Goal: Transaction & Acquisition: Purchase product/service

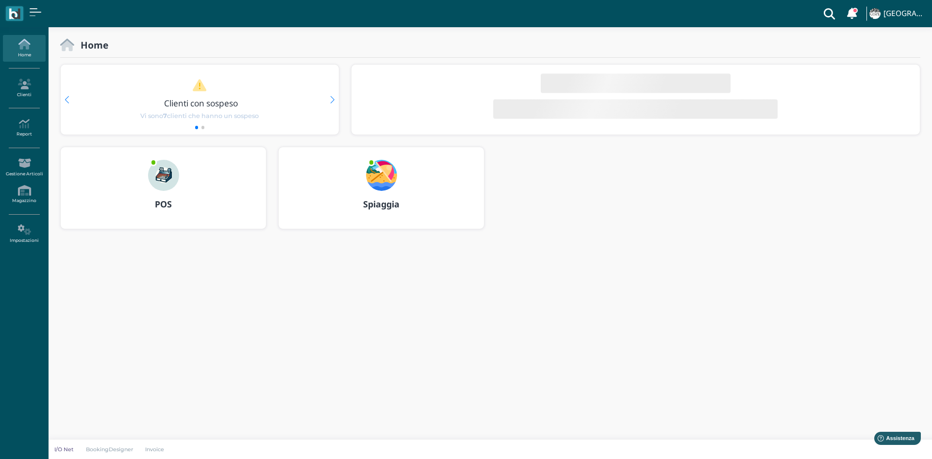
click at [224, 175] on div "POS" at bounding box center [163, 188] width 205 height 82
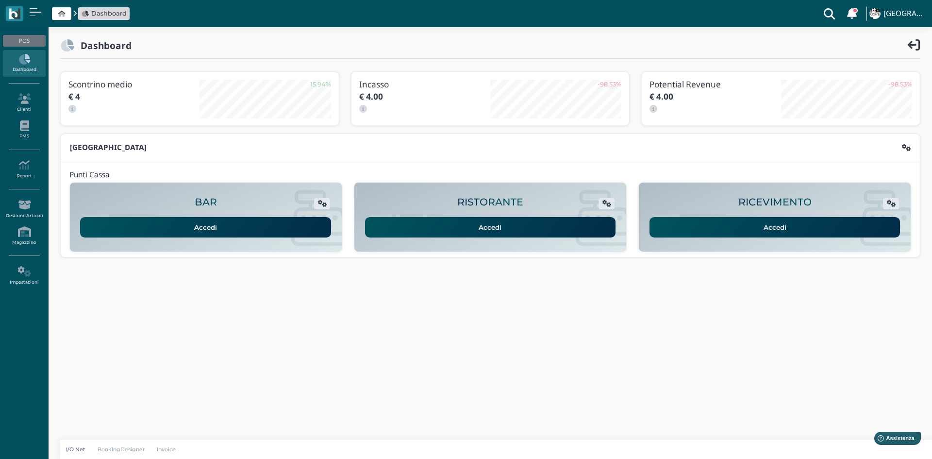
click at [675, 224] on link "Accedi" at bounding box center [774, 227] width 251 height 20
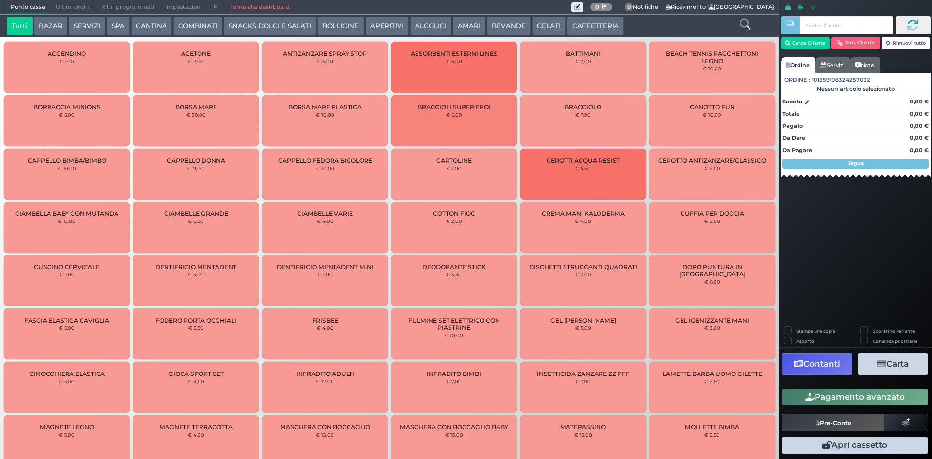
click at [602, 18] on button "CAFFETTERIA" at bounding box center [595, 25] width 56 height 19
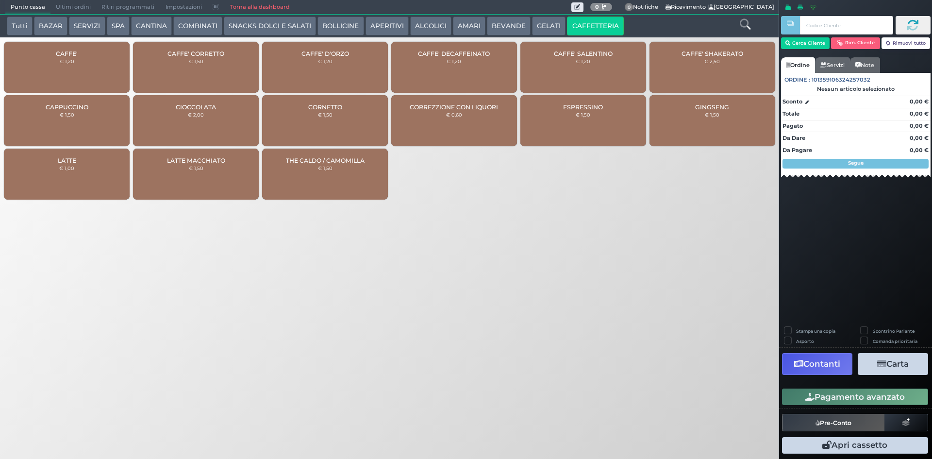
click at [65, 69] on div "CAFFE' € 1,20" at bounding box center [67, 67] width 126 height 51
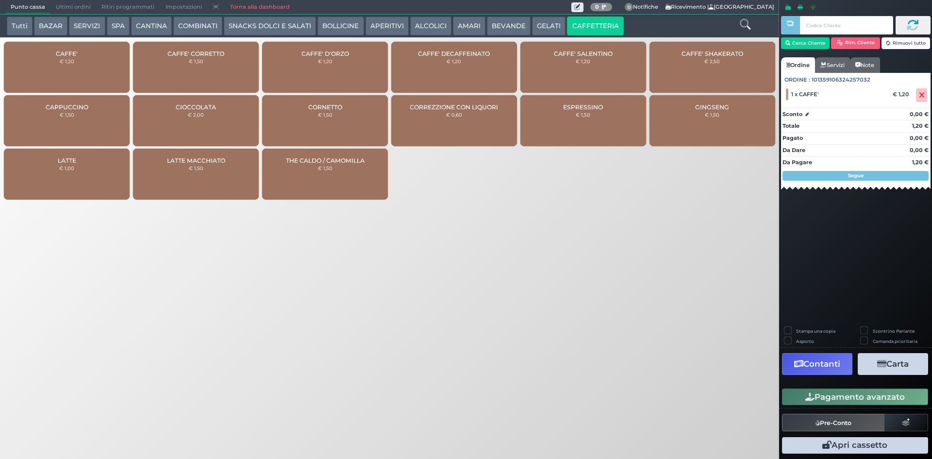
click at [815, 393] on button "Pagamento avanzato" at bounding box center [855, 396] width 146 height 16
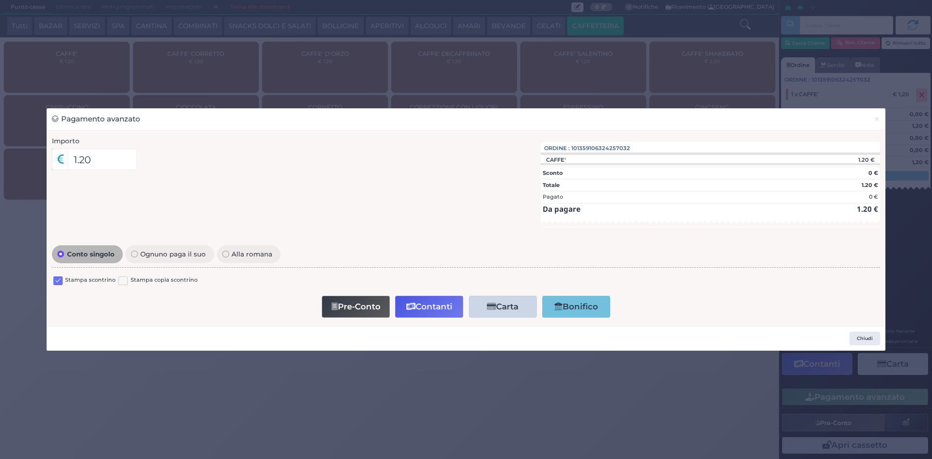
click at [59, 276] on label at bounding box center [57, 280] width 9 height 9
click at [0, 0] on input "checkbox" at bounding box center [0, 0] width 0 height 0
click at [432, 307] on button "Contanti" at bounding box center [429, 306] width 68 height 22
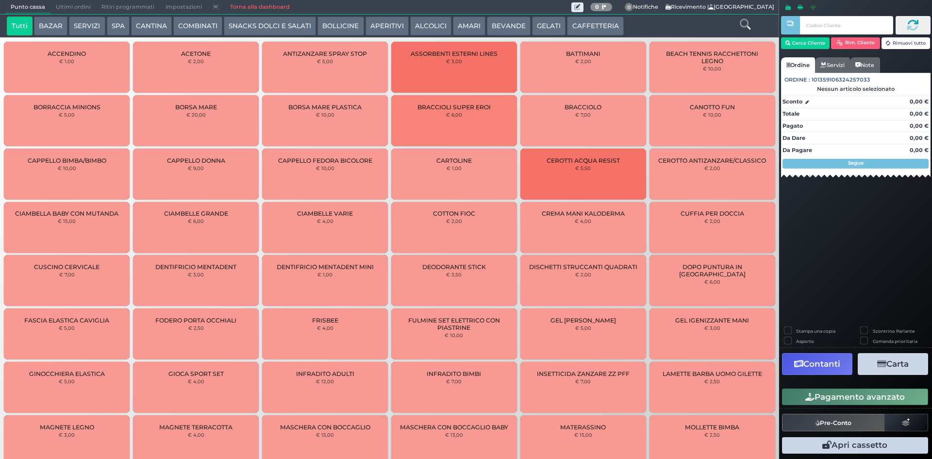
click at [599, 26] on button "CAFFETTERIA" at bounding box center [595, 25] width 56 height 19
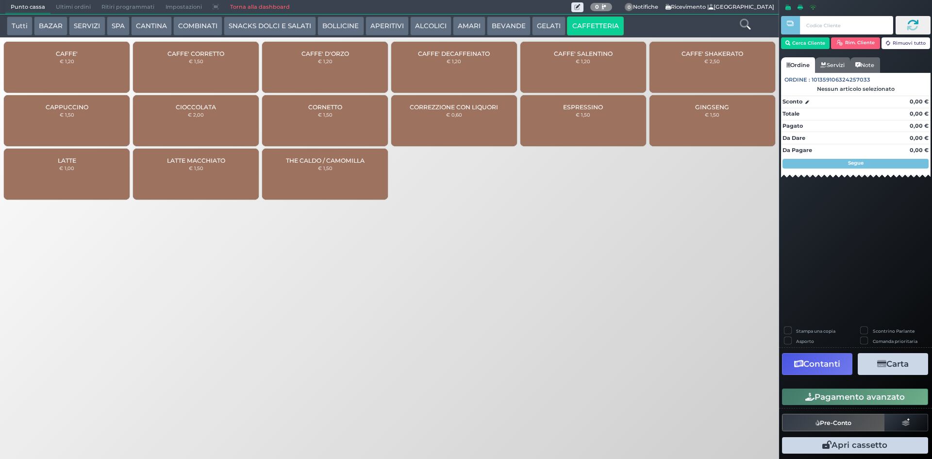
click at [90, 65] on div "CAFFE' € 1,20" at bounding box center [67, 67] width 126 height 51
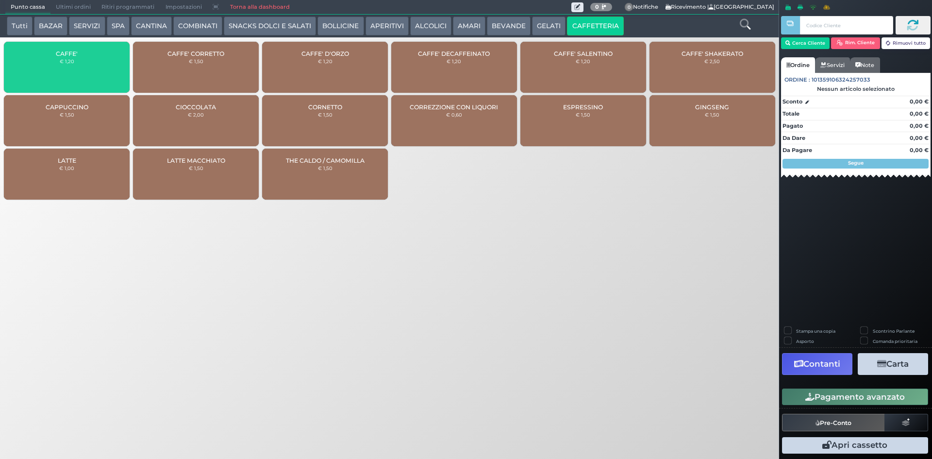
click at [89, 65] on div "CAFFE' € 1,20" at bounding box center [67, 67] width 126 height 51
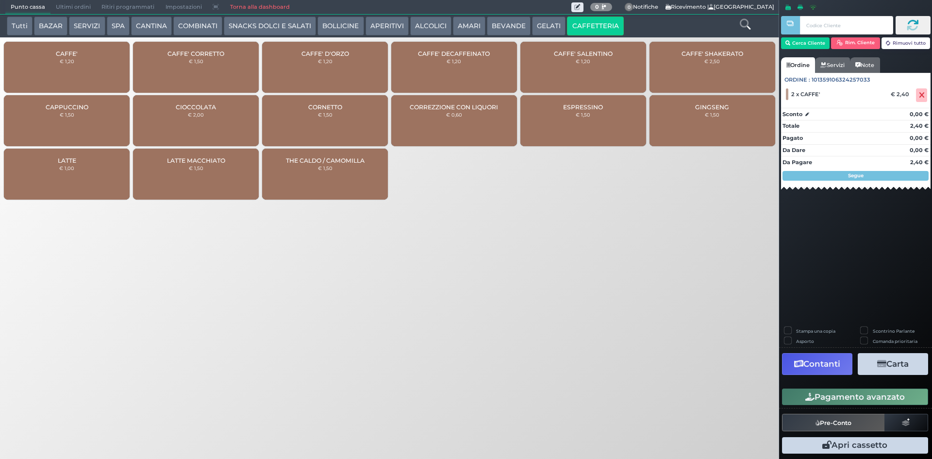
click at [878, 396] on button "Pagamento avanzato" at bounding box center [855, 396] width 146 height 16
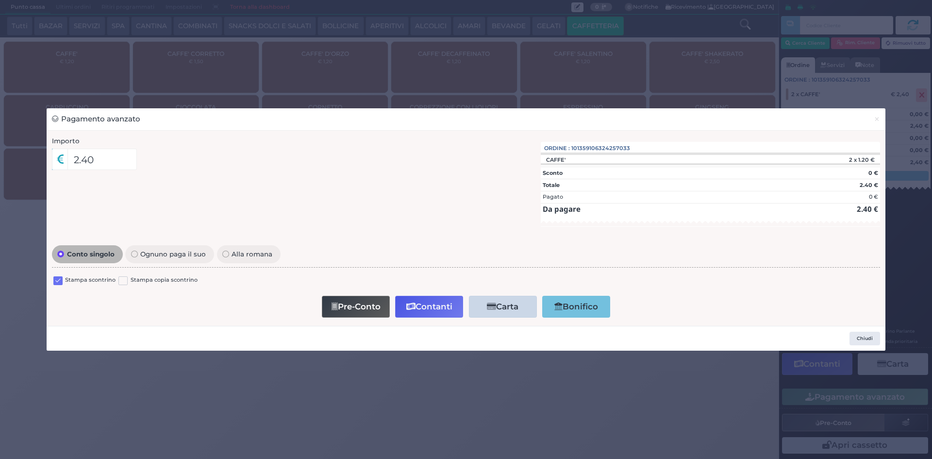
click at [59, 281] on label at bounding box center [57, 280] width 9 height 9
click at [0, 0] on input "checkbox" at bounding box center [0, 0] width 0 height 0
click at [432, 304] on button "Contanti" at bounding box center [429, 306] width 68 height 22
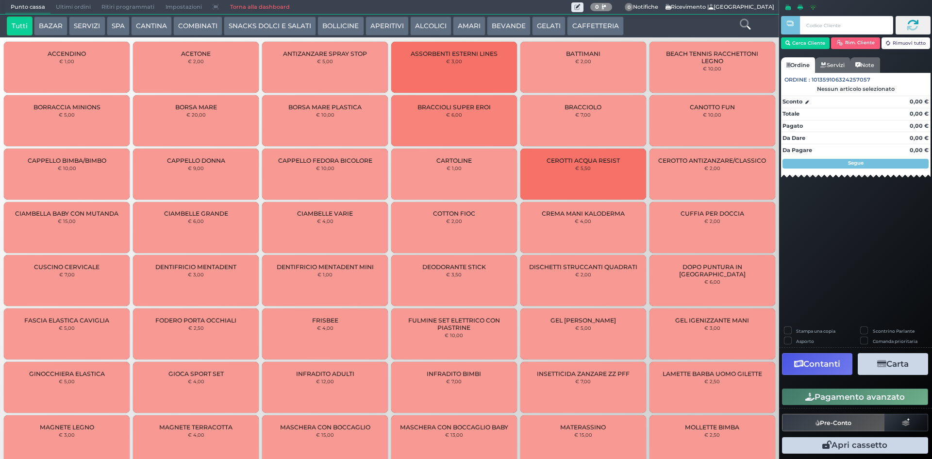
click at [603, 29] on button "CAFFETTERIA" at bounding box center [595, 25] width 56 height 19
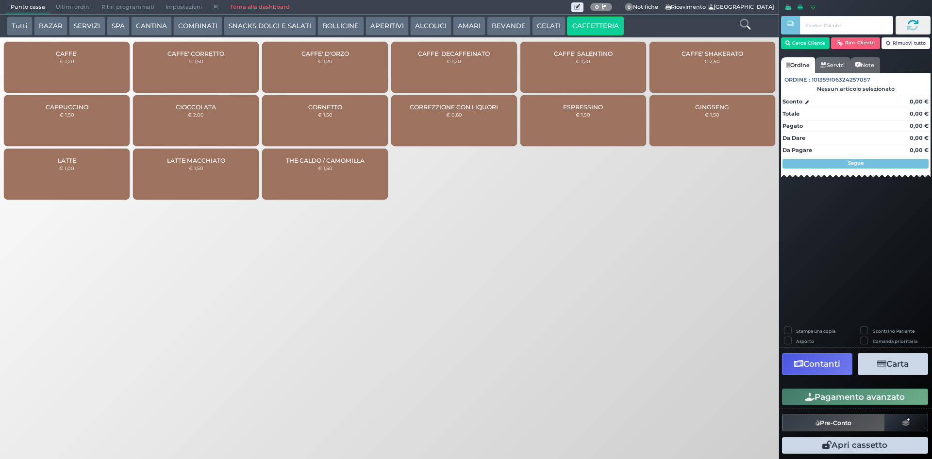
click at [98, 121] on div "CAPPUCCINO € 1,50" at bounding box center [67, 120] width 126 height 51
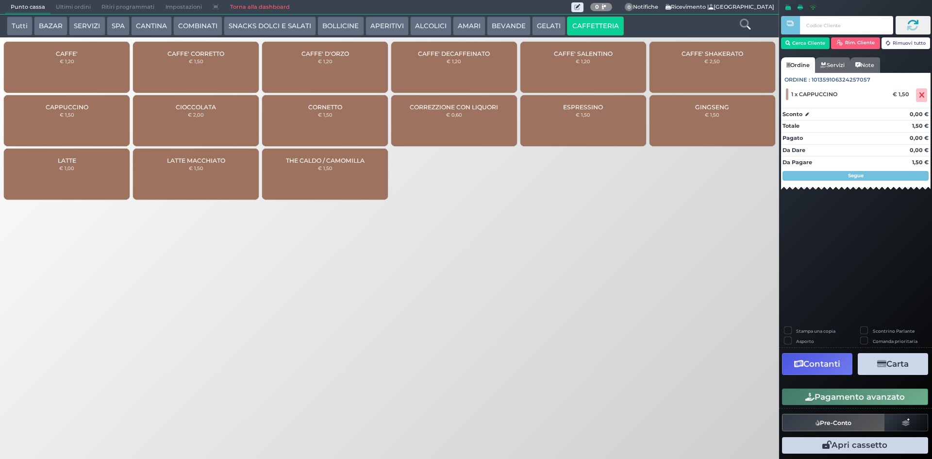
click at [806, 396] on icon "button" at bounding box center [809, 397] width 9 height 8
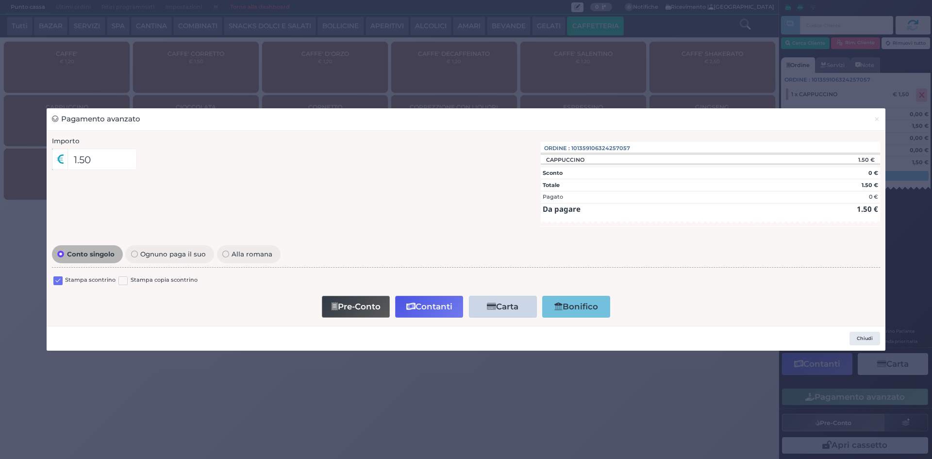
click at [58, 280] on label at bounding box center [57, 280] width 9 height 9
click at [0, 0] on input "checkbox" at bounding box center [0, 0] width 0 height 0
click at [432, 305] on button "Contanti" at bounding box center [429, 306] width 68 height 22
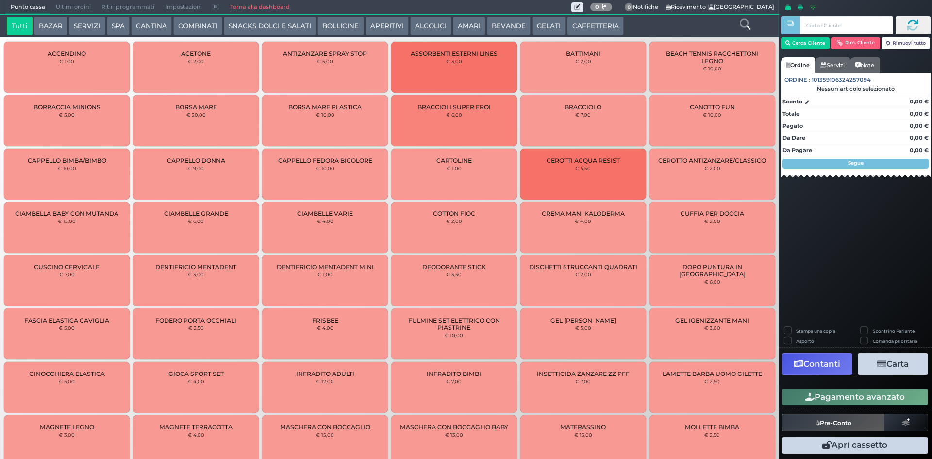
drag, startPoint x: 510, startPoint y: 26, endPoint x: 380, endPoint y: 39, distance: 130.7
click at [510, 26] on button "BEVANDE" at bounding box center [509, 25] width 44 height 19
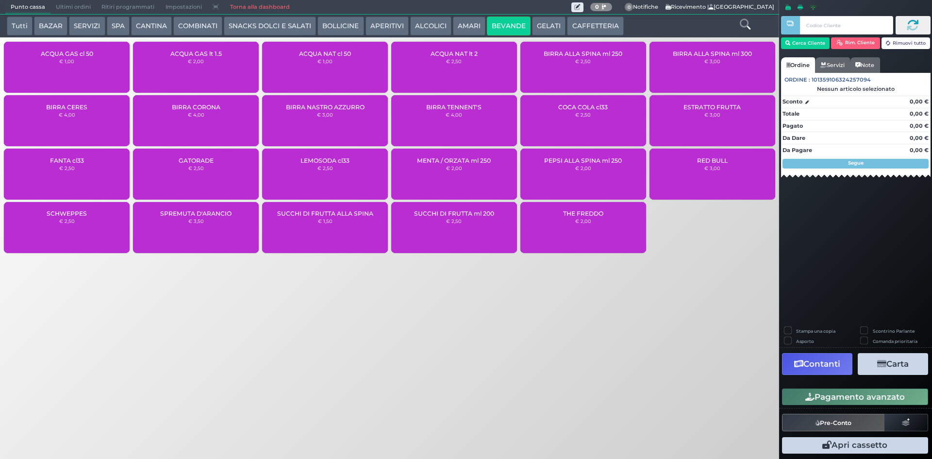
click at [319, 69] on div "ACQUA NAT cl 50 € 1,00" at bounding box center [325, 67] width 126 height 51
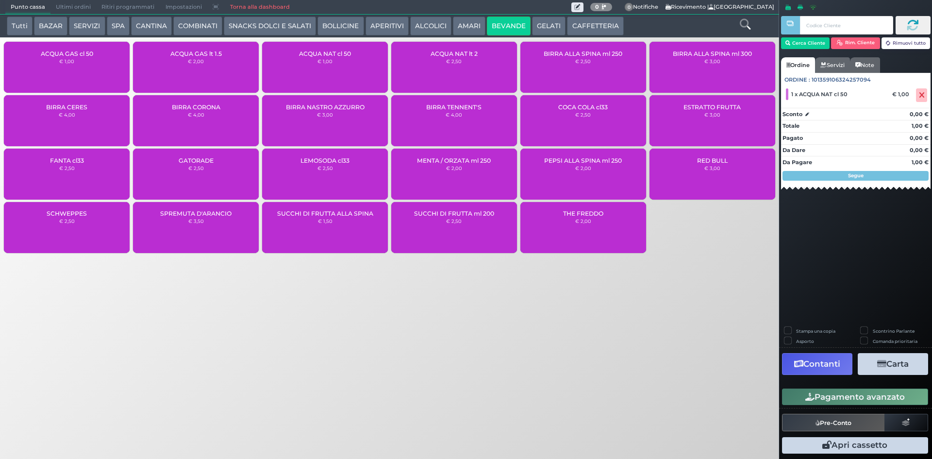
click at [827, 391] on button "Pagamento avanzato" at bounding box center [855, 396] width 146 height 16
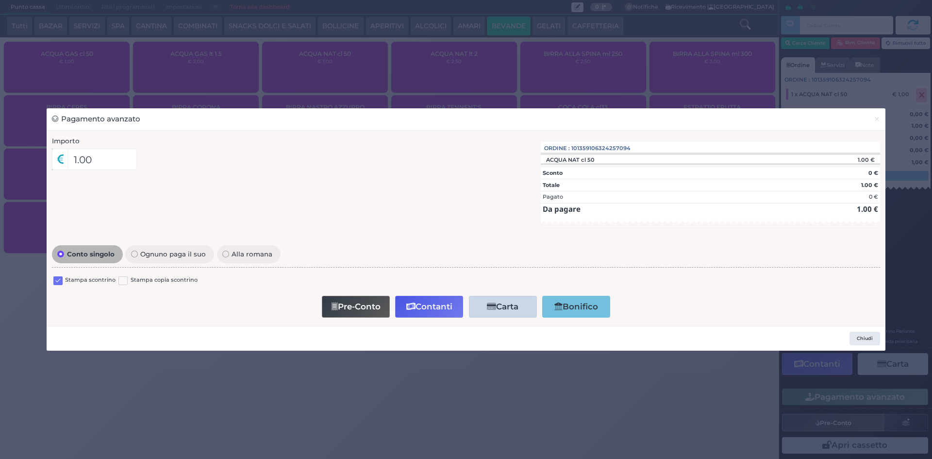
drag, startPoint x: 58, startPoint y: 278, endPoint x: 157, endPoint y: 272, distance: 99.2
click at [58, 279] on label at bounding box center [57, 280] width 9 height 9
click at [0, 0] on input "checkbox" at bounding box center [0, 0] width 0 height 0
click at [407, 307] on icon "button" at bounding box center [410, 306] width 9 height 8
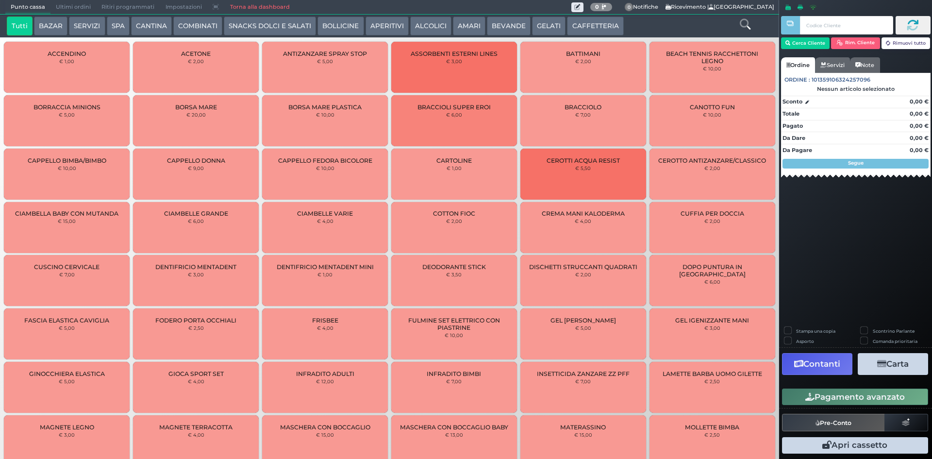
click at [585, 25] on button "CAFFETTERIA" at bounding box center [595, 25] width 56 height 19
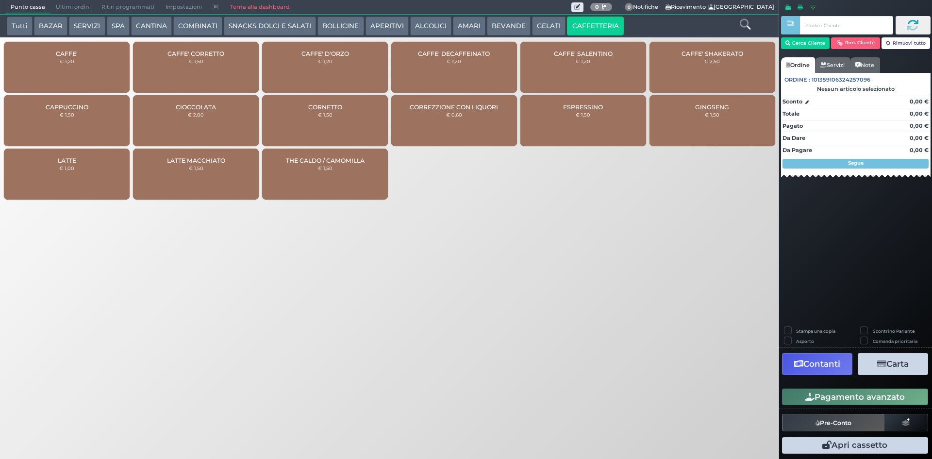
drag, startPoint x: 94, startPoint y: 50, endPoint x: 497, endPoint y: 127, distance: 410.4
click at [95, 51] on div "CAFFE' € 1,20" at bounding box center [67, 67] width 126 height 51
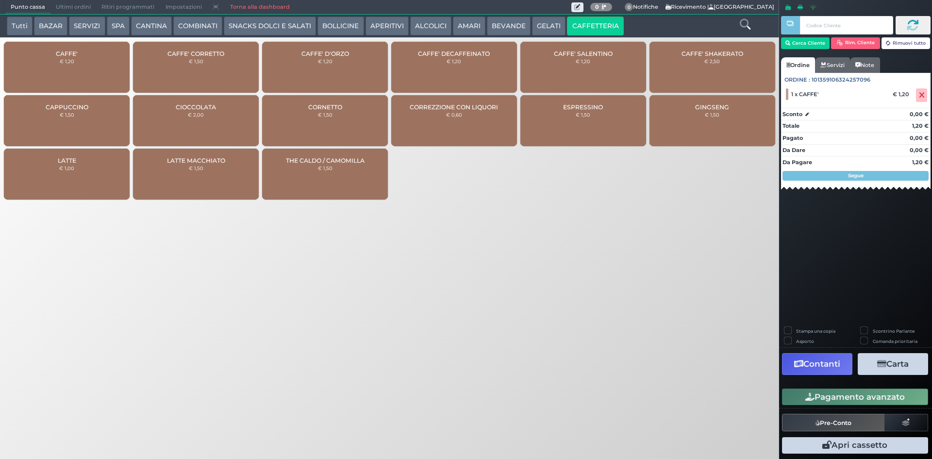
click at [829, 390] on button "Pagamento avanzato" at bounding box center [855, 396] width 146 height 16
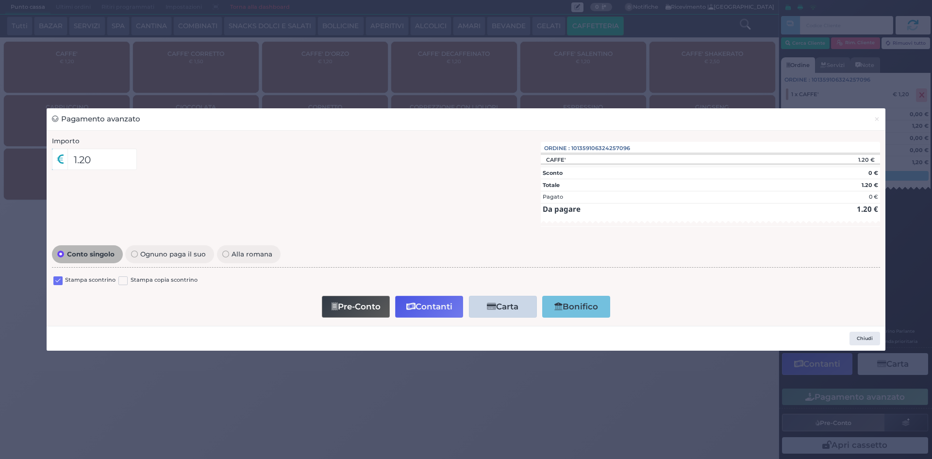
click at [54, 282] on label at bounding box center [57, 280] width 9 height 9
click at [0, 0] on input "checkbox" at bounding box center [0, 0] width 0 height 0
click at [416, 308] on button "Contanti" at bounding box center [429, 306] width 68 height 22
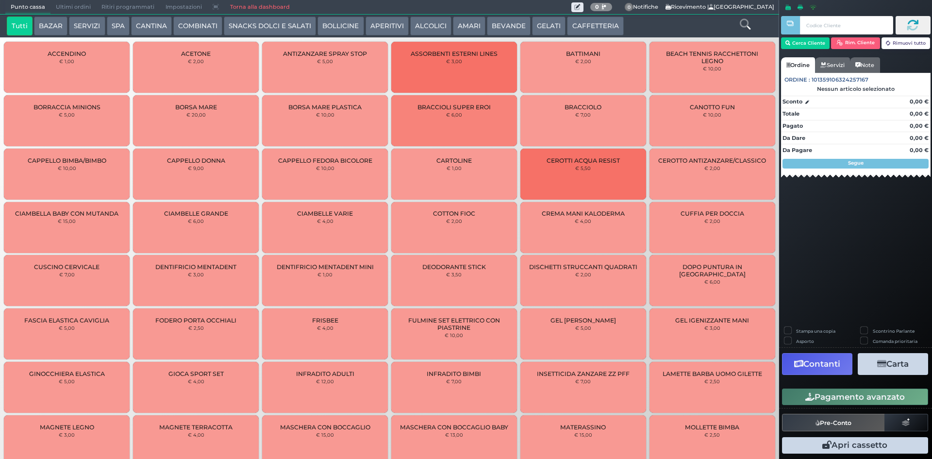
click at [568, 22] on button "CAFFETTERIA" at bounding box center [595, 25] width 56 height 19
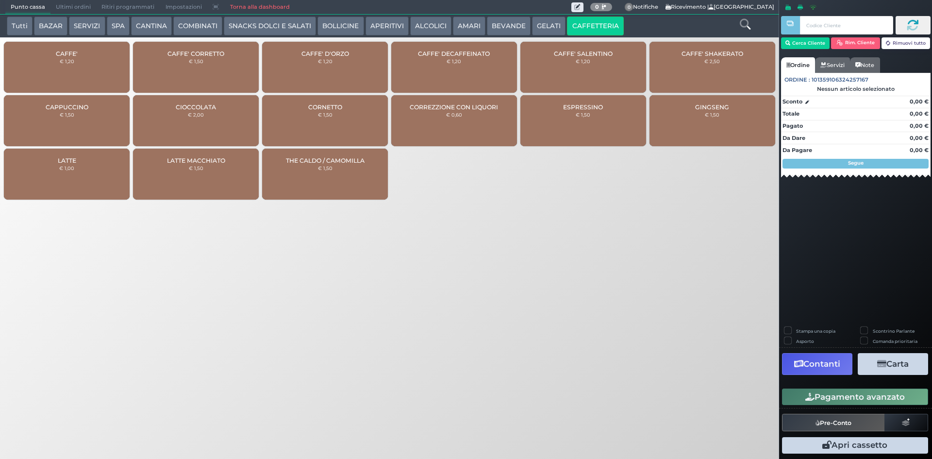
click at [57, 59] on div "CAFFE' € 1,20" at bounding box center [67, 67] width 126 height 51
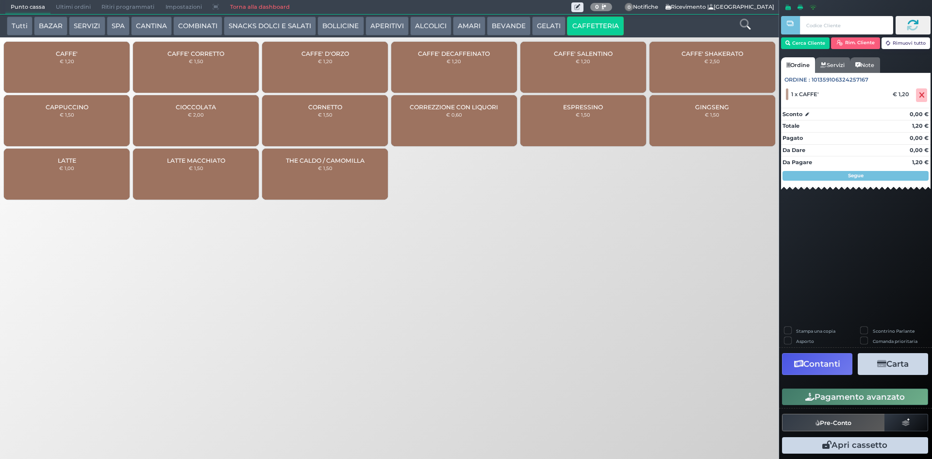
click at [861, 398] on button "Pagamento avanzato" at bounding box center [855, 396] width 146 height 16
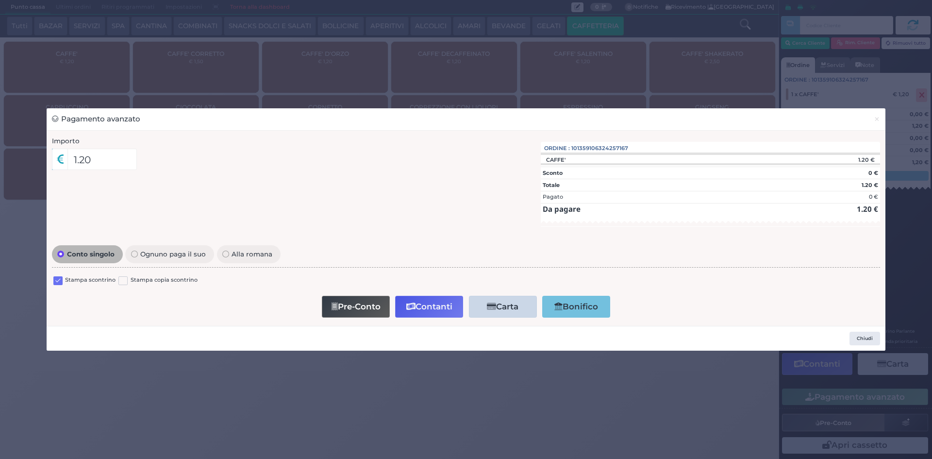
click at [52, 278] on div "Conto singolo Ognuno paga il suo Alla romana Stampa scontrino Stampa copia scon…" at bounding box center [466, 282] width 838 height 78
click at [58, 277] on label at bounding box center [57, 280] width 9 height 9
click at [0, 0] on input "checkbox" at bounding box center [0, 0] width 0 height 0
click at [453, 300] on button "Contanti" at bounding box center [429, 306] width 68 height 22
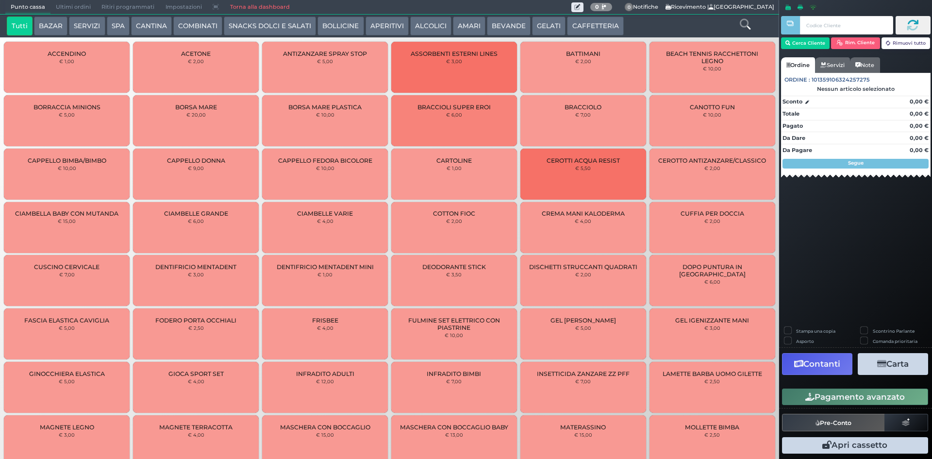
click at [591, 29] on button "CAFFETTERIA" at bounding box center [595, 25] width 56 height 19
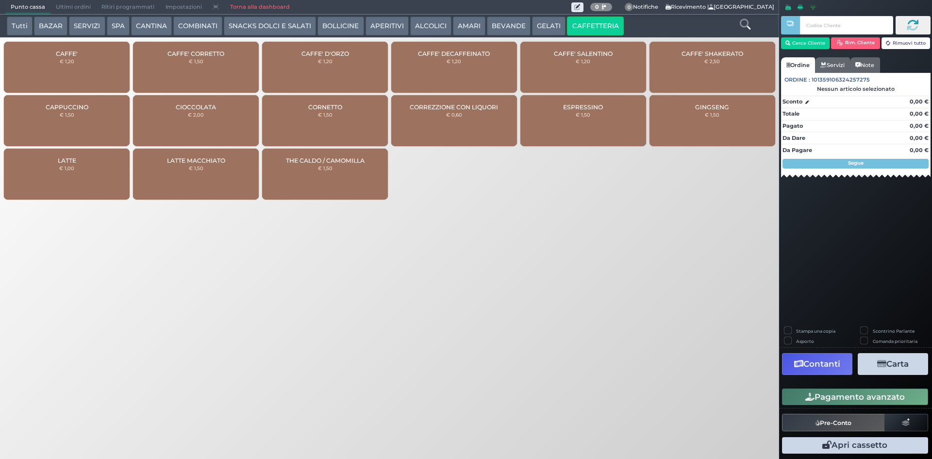
click at [52, 59] on div "CAFFE' € 1,20" at bounding box center [67, 67] width 126 height 51
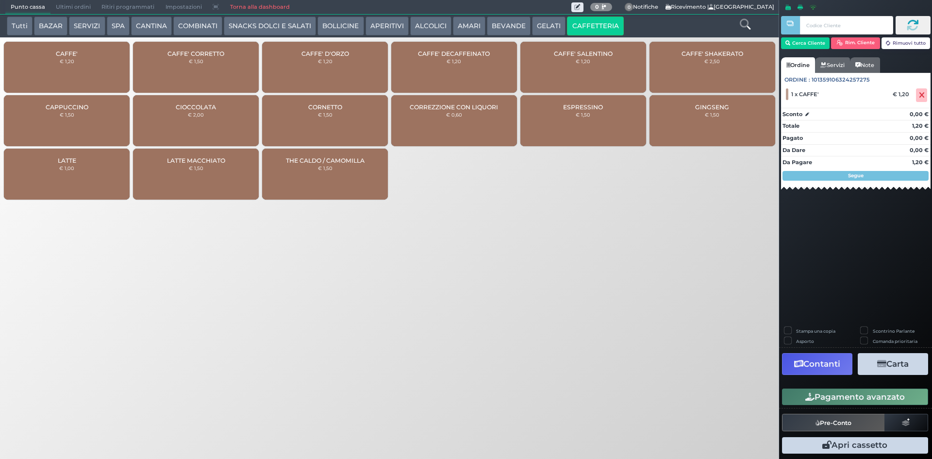
click at [859, 399] on button "Pagamento avanzato" at bounding box center [855, 396] width 146 height 16
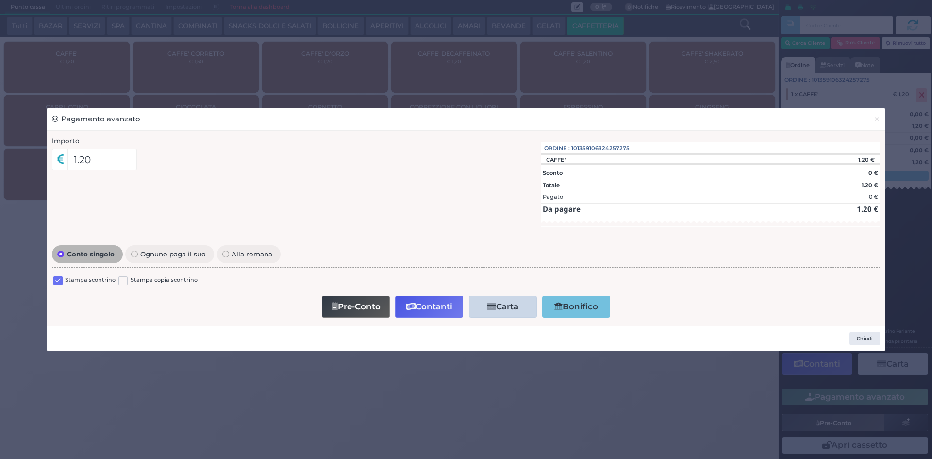
click at [62, 281] on label at bounding box center [57, 280] width 9 height 9
click at [0, 0] on input "checkbox" at bounding box center [0, 0] width 0 height 0
click at [431, 306] on button "Contanti" at bounding box center [429, 306] width 68 height 22
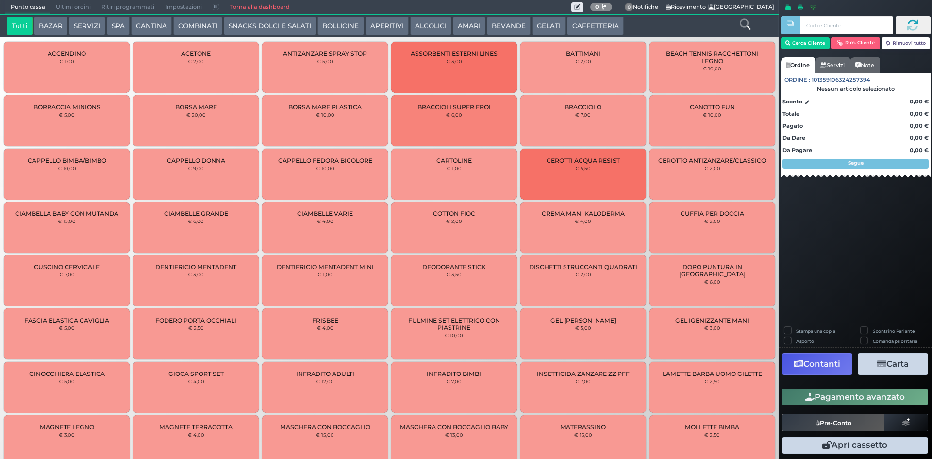
click at [578, 29] on button "CAFFETTERIA" at bounding box center [595, 25] width 56 height 19
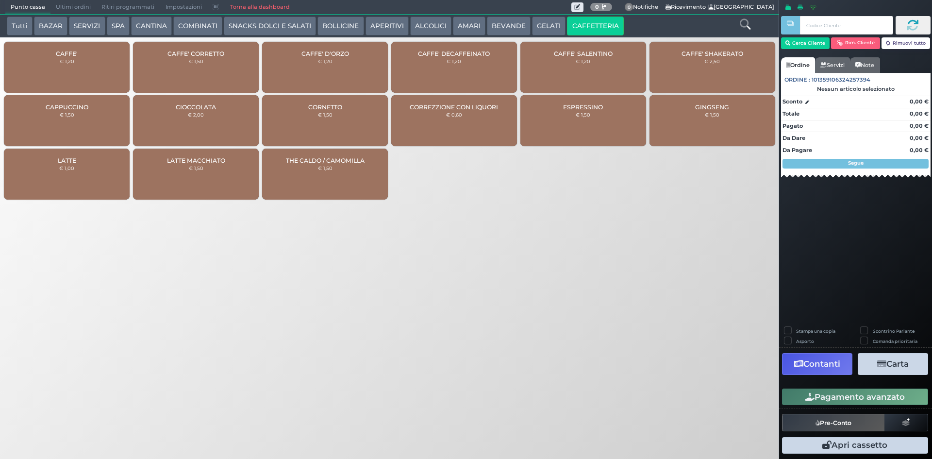
click at [71, 62] on small "€ 1,20" at bounding box center [67, 61] width 15 height 6
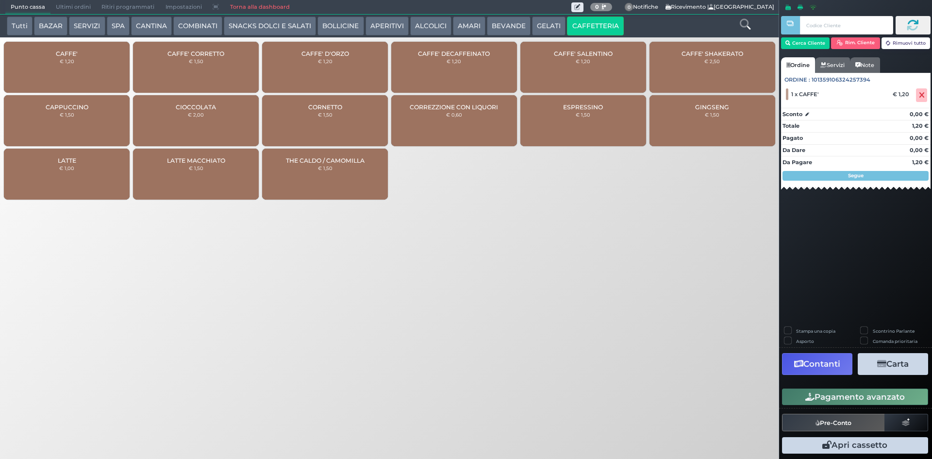
click at [848, 395] on button "Pagamento avanzato" at bounding box center [855, 396] width 146 height 16
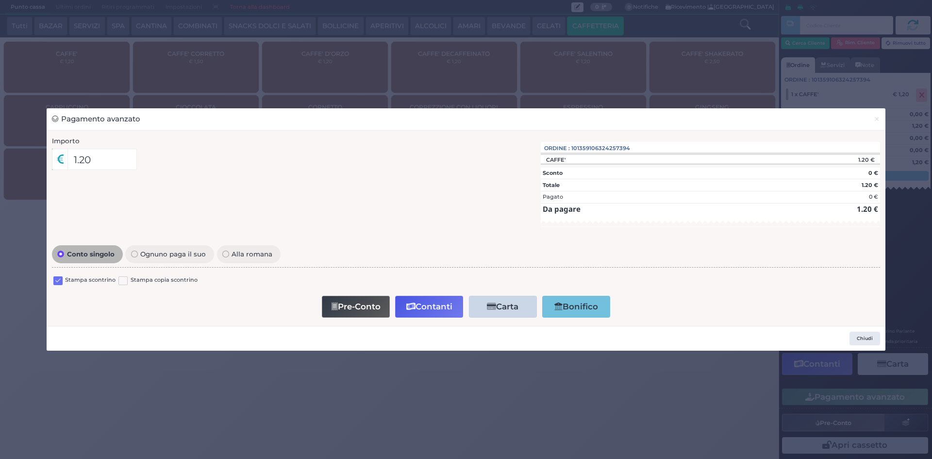
click at [62, 282] on label at bounding box center [57, 280] width 9 height 9
click at [0, 0] on input "checkbox" at bounding box center [0, 0] width 0 height 0
click at [437, 303] on button "Contanti" at bounding box center [429, 306] width 68 height 22
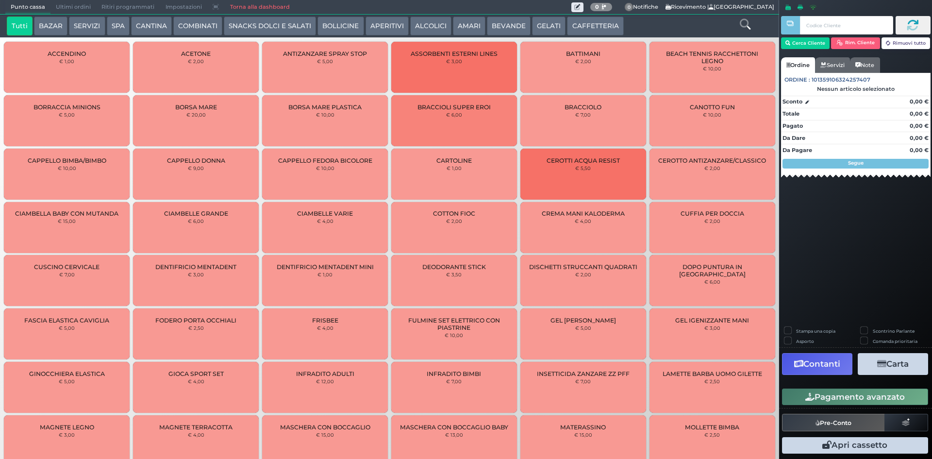
click at [568, 22] on button "CAFFETTERIA" at bounding box center [595, 25] width 56 height 19
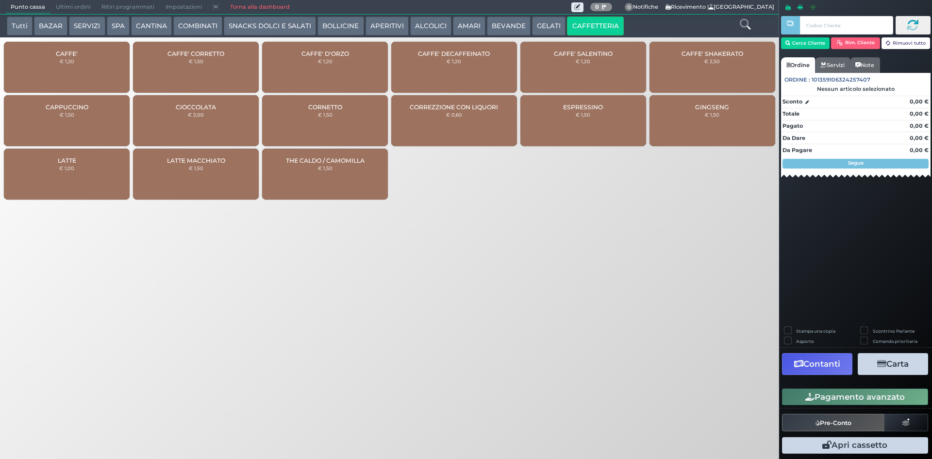
drag, startPoint x: 59, startPoint y: 57, endPoint x: 47, endPoint y: 51, distance: 13.0
click at [59, 57] on div "CAFFE' € 1,20" at bounding box center [67, 67] width 126 height 51
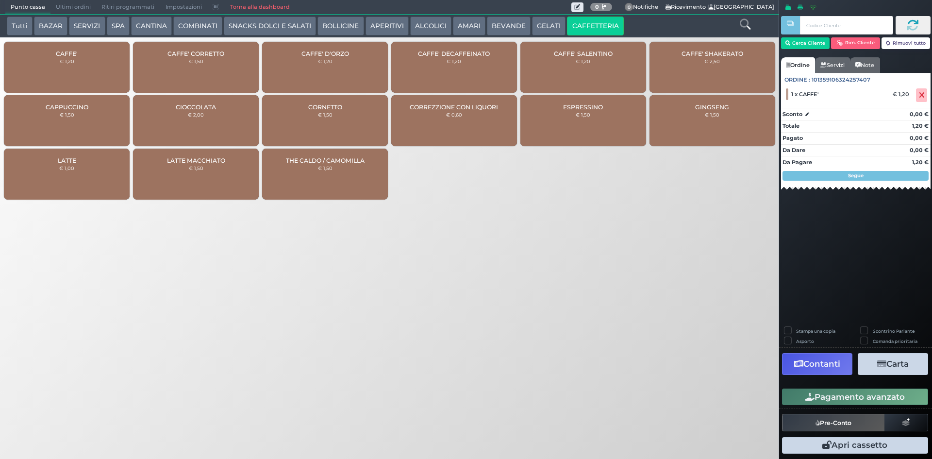
click at [815, 400] on button "Pagamento avanzato" at bounding box center [855, 396] width 146 height 16
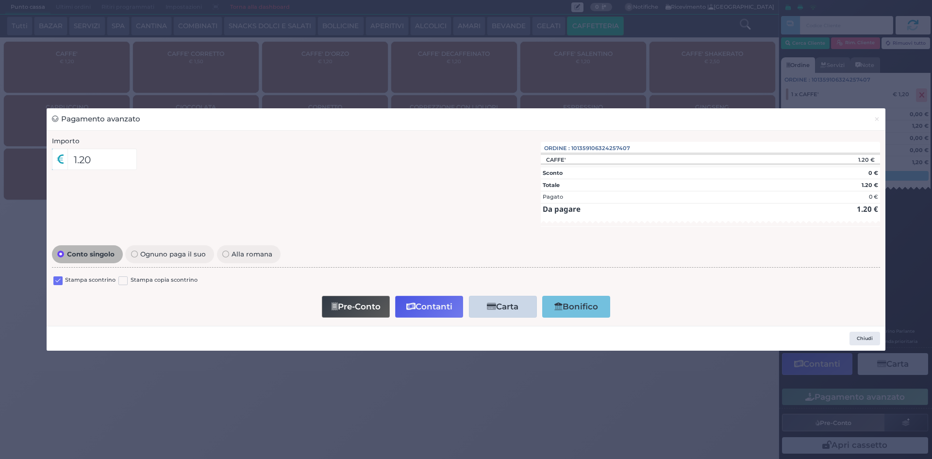
click at [61, 278] on label at bounding box center [57, 280] width 9 height 9
click at [0, 0] on input "checkbox" at bounding box center [0, 0] width 0 height 0
click at [417, 303] on button "Contanti" at bounding box center [429, 306] width 68 height 22
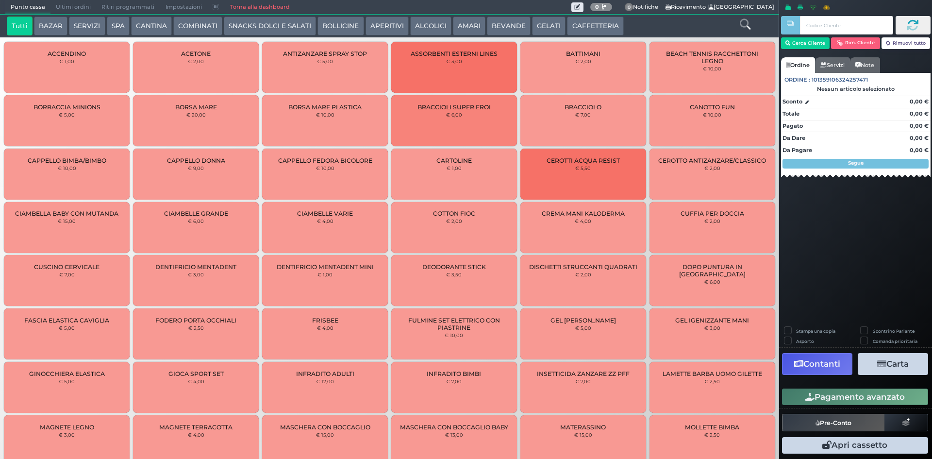
click at [587, 27] on button "CAFFETTERIA" at bounding box center [595, 25] width 56 height 19
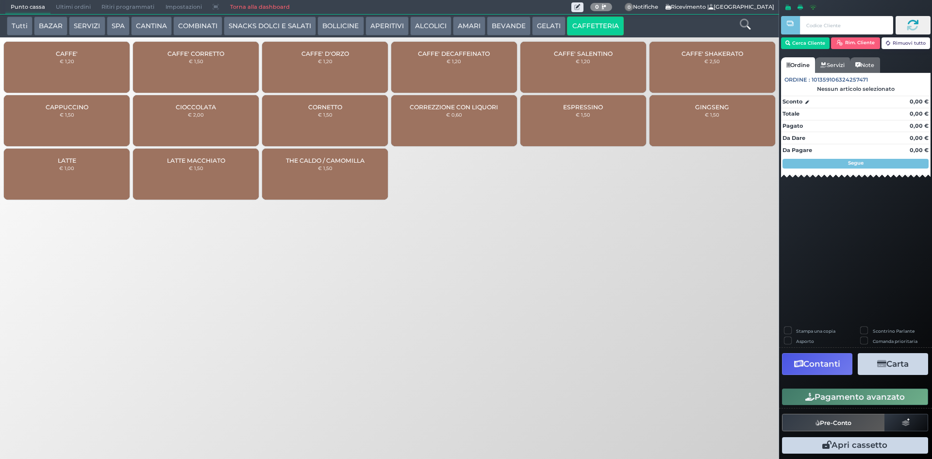
click at [494, 24] on button "BEVANDE" at bounding box center [509, 25] width 44 height 19
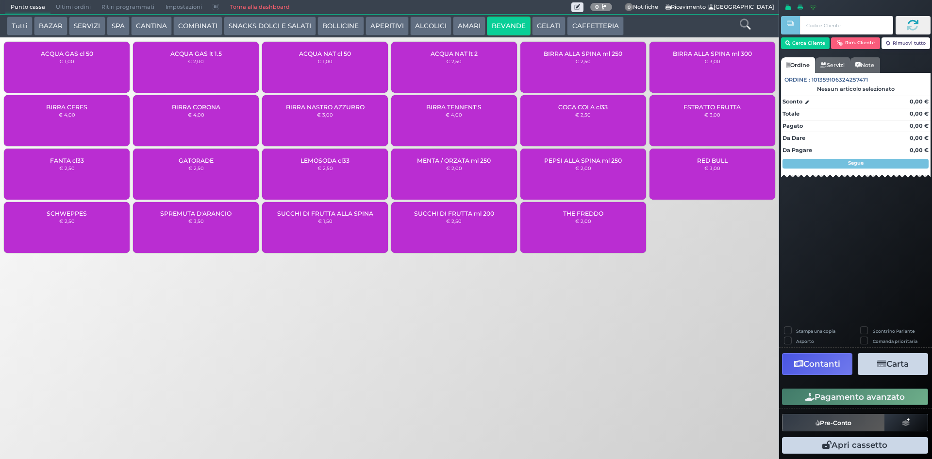
click at [465, 76] on div "ACQUA NAT lt 2 € 2,50" at bounding box center [454, 67] width 126 height 51
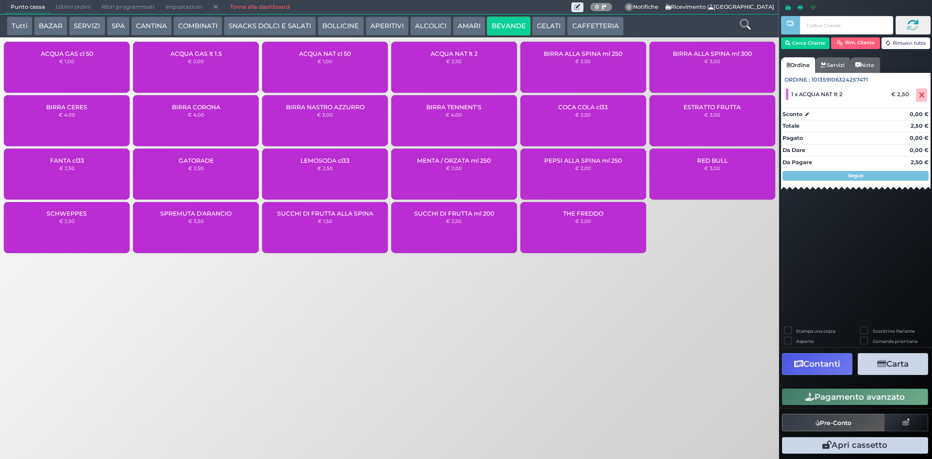
click at [872, 399] on button "Pagamento avanzato" at bounding box center [855, 396] width 146 height 16
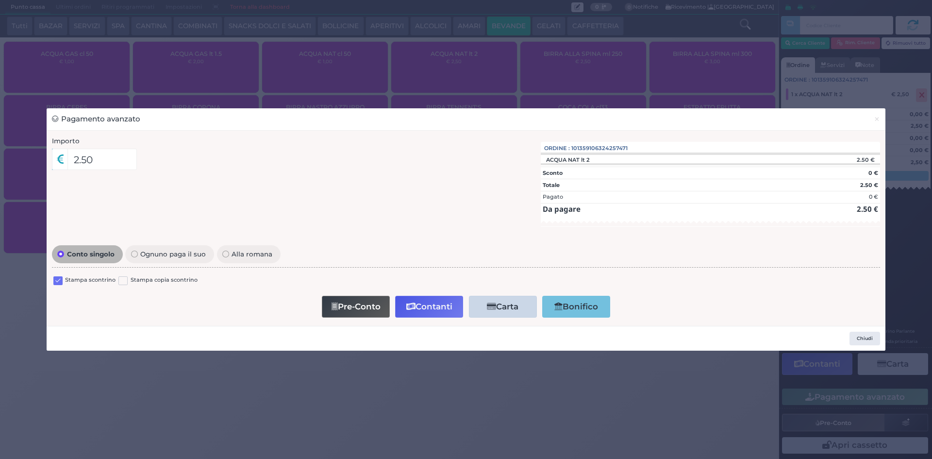
click at [56, 281] on label at bounding box center [57, 280] width 9 height 9
click at [0, 0] on input "checkbox" at bounding box center [0, 0] width 0 height 0
click at [450, 316] on button "Contanti" at bounding box center [429, 306] width 68 height 22
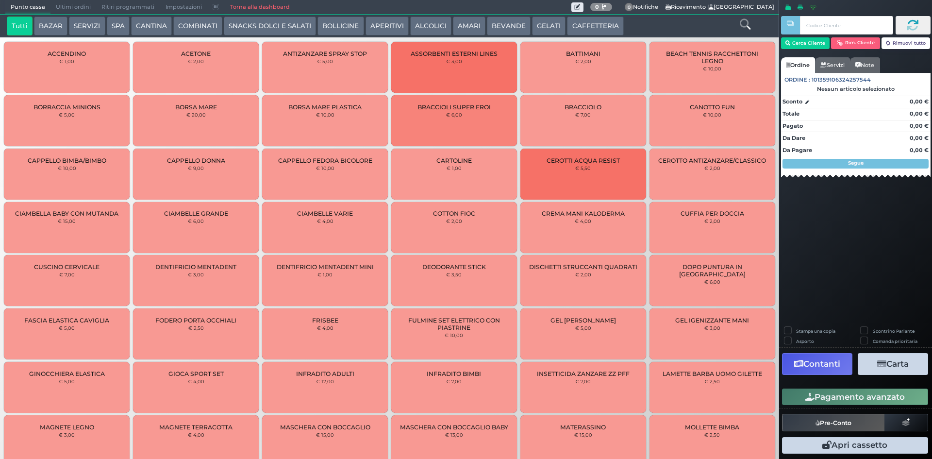
click at [506, 26] on button "BEVANDE" at bounding box center [509, 25] width 44 height 19
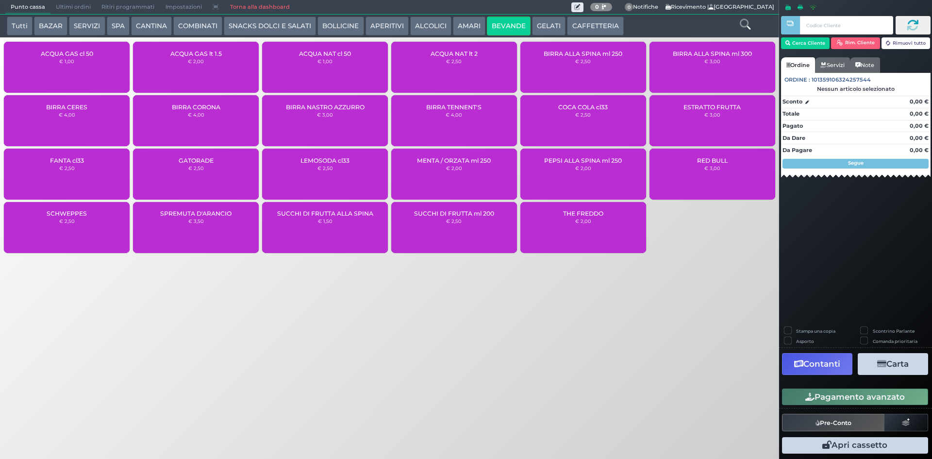
click at [449, 67] on div "ACQUA NAT lt 2 € 2,50" at bounding box center [454, 67] width 126 height 51
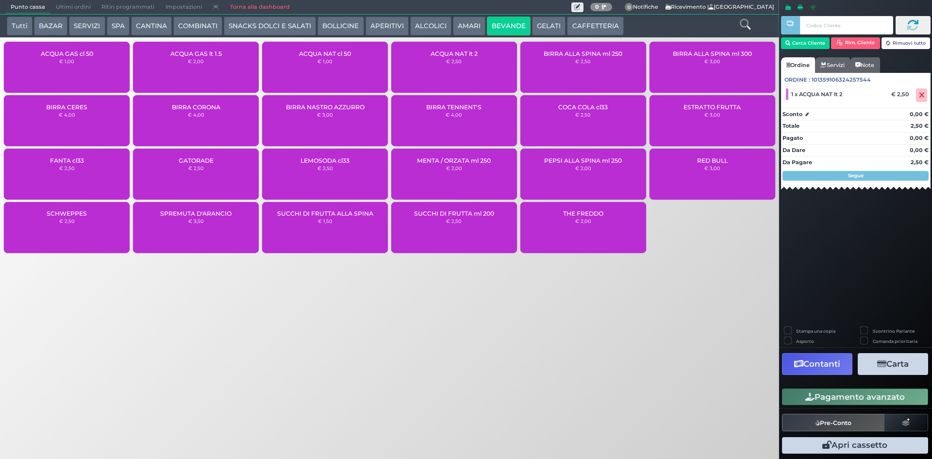
click at [842, 390] on button "Pagamento avanzato" at bounding box center [855, 396] width 146 height 16
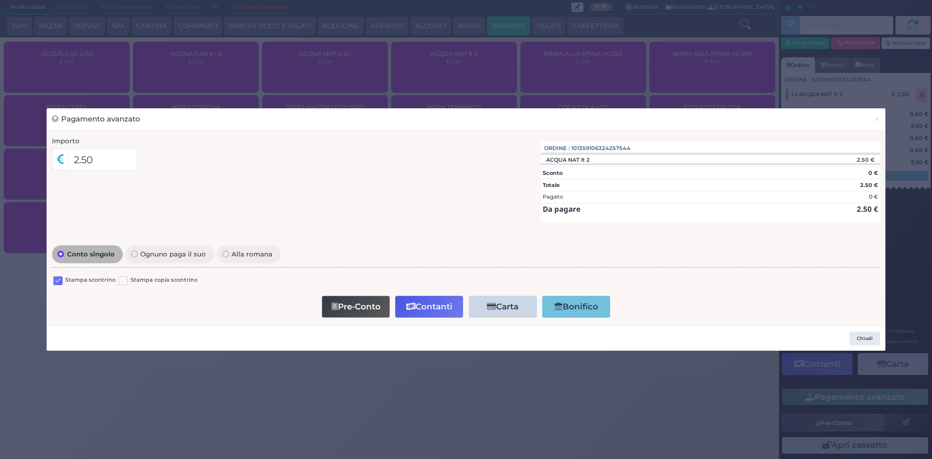
click at [57, 279] on label at bounding box center [57, 280] width 9 height 9
click at [0, 0] on input "checkbox" at bounding box center [0, 0] width 0 height 0
click at [414, 300] on button "Contanti" at bounding box center [429, 306] width 68 height 22
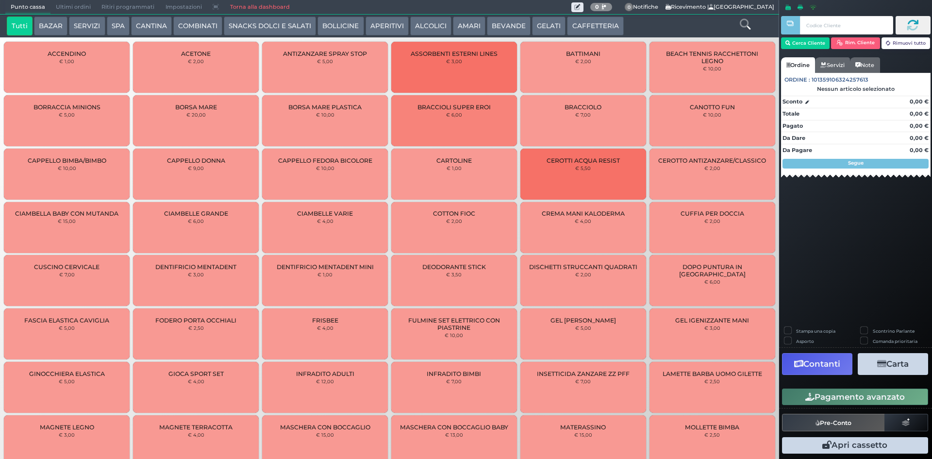
click at [568, 25] on button "CAFFETTERIA" at bounding box center [595, 25] width 56 height 19
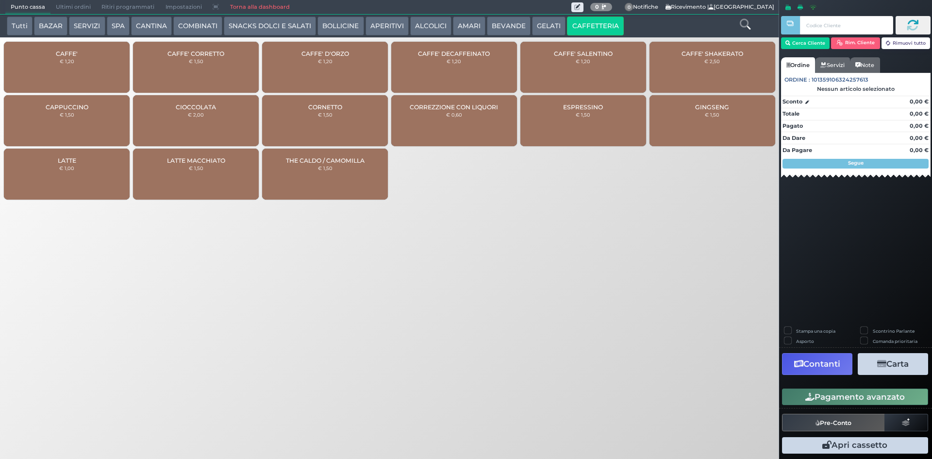
click at [67, 67] on div "CAFFE' € 1,20" at bounding box center [67, 67] width 126 height 51
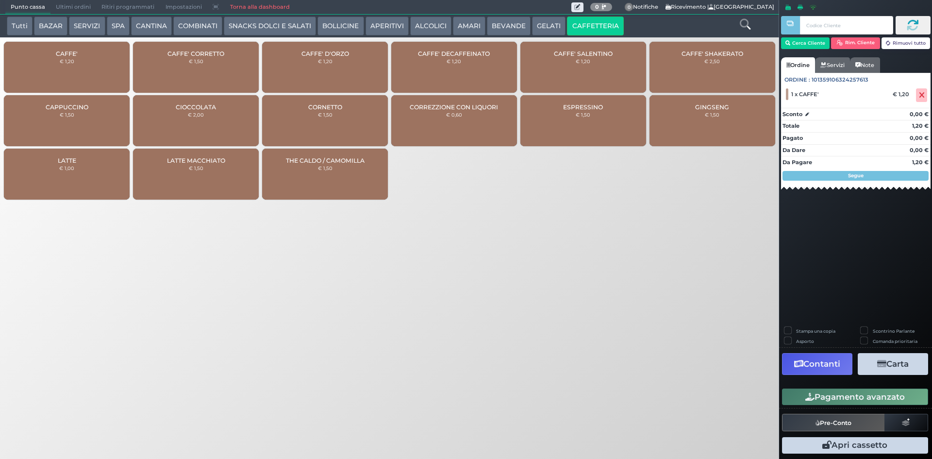
click at [873, 392] on button "Pagamento avanzato" at bounding box center [855, 396] width 146 height 16
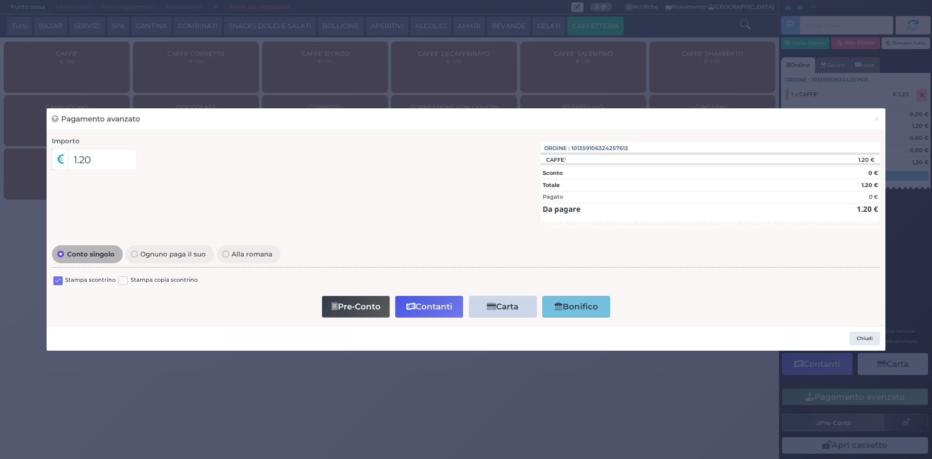
click at [60, 283] on label at bounding box center [57, 280] width 9 height 9
click at [0, 0] on input "checkbox" at bounding box center [0, 0] width 0 height 0
click at [446, 311] on button "Contanti" at bounding box center [429, 306] width 68 height 22
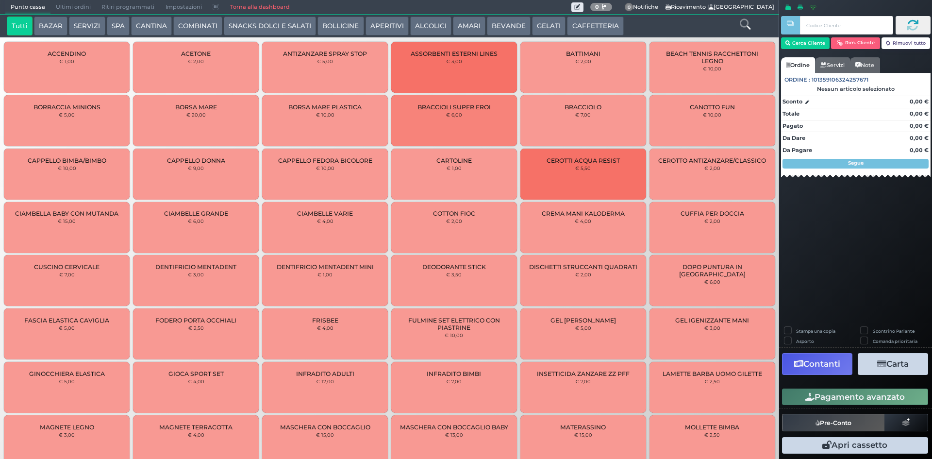
click at [32, 7] on span "Punto cassa" at bounding box center [27, 7] width 45 height 14
click at [592, 25] on button "CAFFETTERIA" at bounding box center [595, 25] width 56 height 19
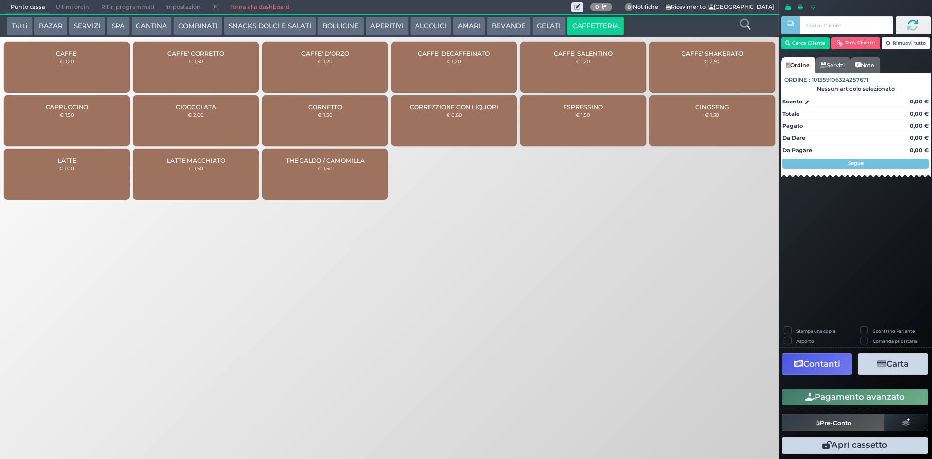
click at [95, 48] on div "CAFFE' € 1,20" at bounding box center [67, 67] width 126 height 51
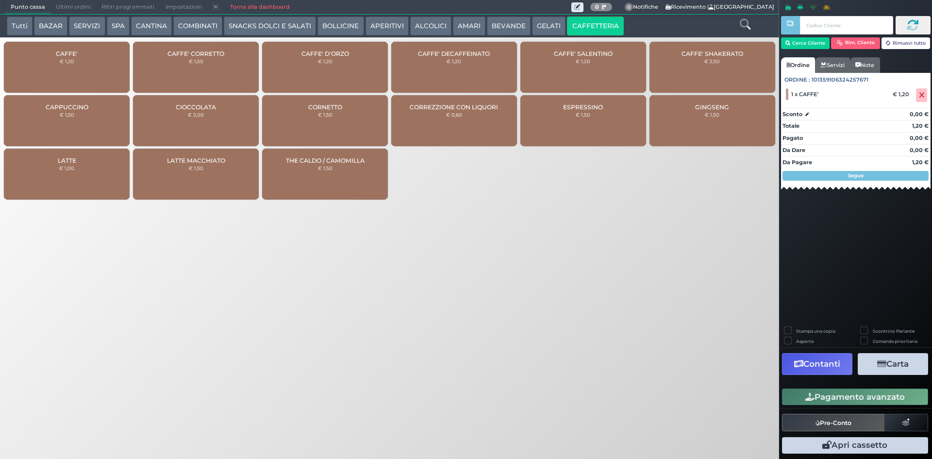
click at [858, 397] on button "Pagamento avanzato" at bounding box center [855, 396] width 146 height 16
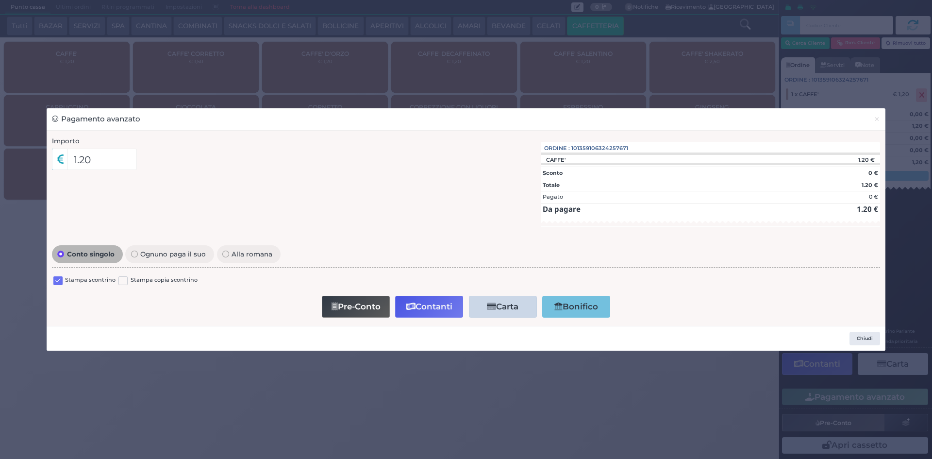
click at [60, 280] on label at bounding box center [57, 280] width 9 height 9
click at [0, 0] on input "checkbox" at bounding box center [0, 0] width 0 height 0
click at [437, 309] on button "Contanti" at bounding box center [429, 306] width 68 height 22
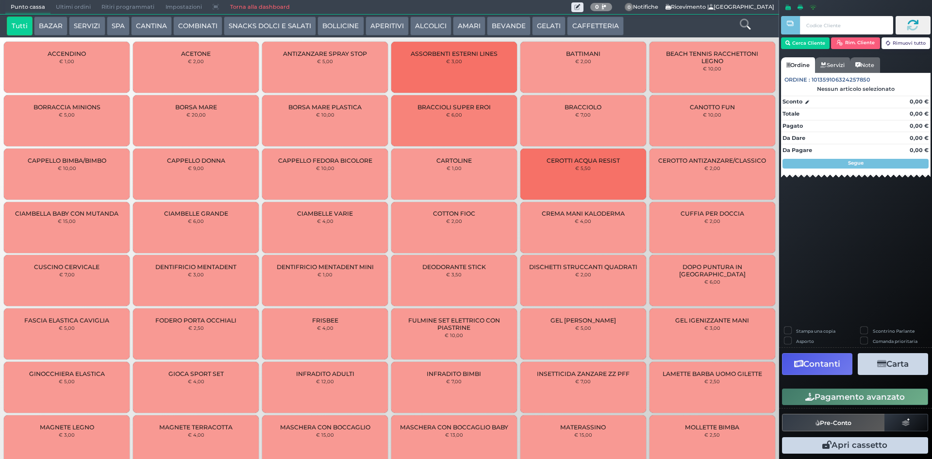
click at [66, 9] on span "Ultimi ordini" at bounding box center [73, 7] width 46 height 14
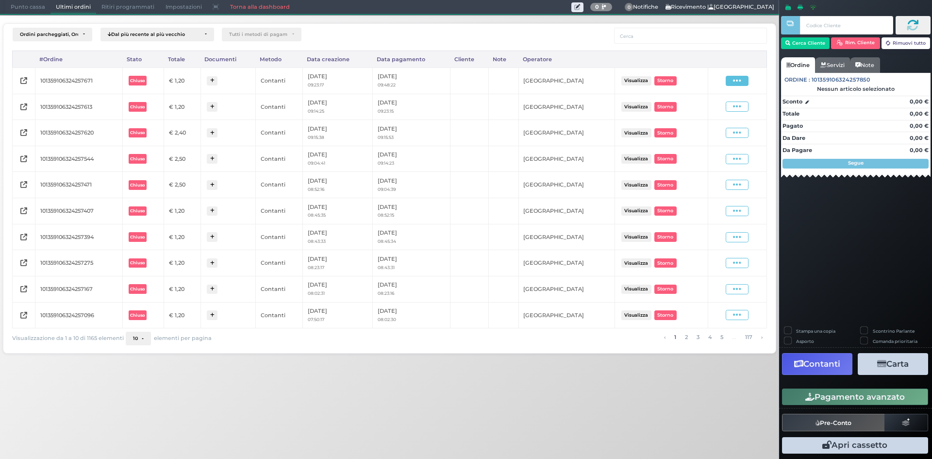
click at [739, 78] on icon at bounding box center [737, 80] width 8 height 9
click at [705, 107] on span "Ristampa Pre-Conto" at bounding box center [714, 108] width 40 height 16
click at [35, 6] on span "Punto cassa" at bounding box center [27, 7] width 45 height 14
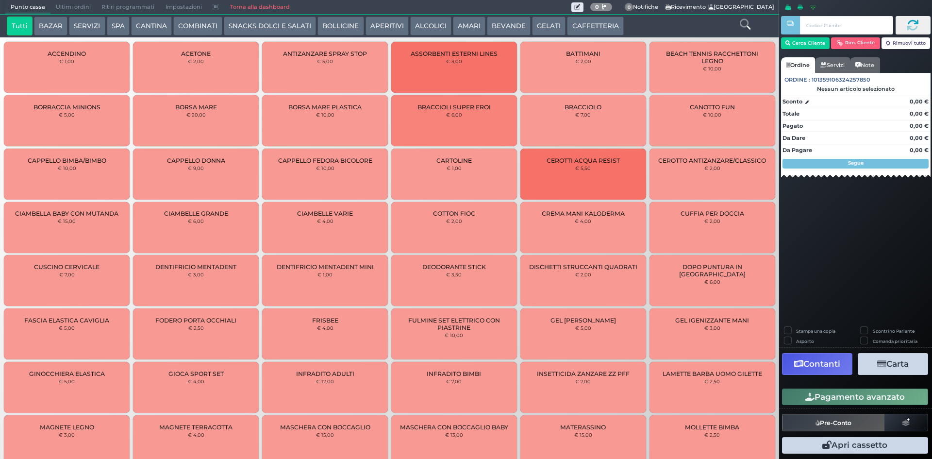
click at [579, 26] on button "CAFFETTERIA" at bounding box center [595, 25] width 56 height 19
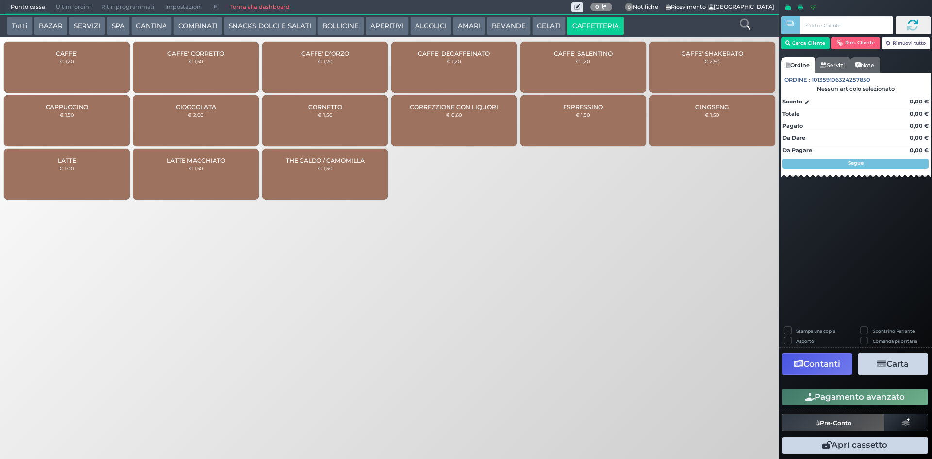
click at [35, 72] on div "CAFFE' € 1,20" at bounding box center [67, 67] width 126 height 51
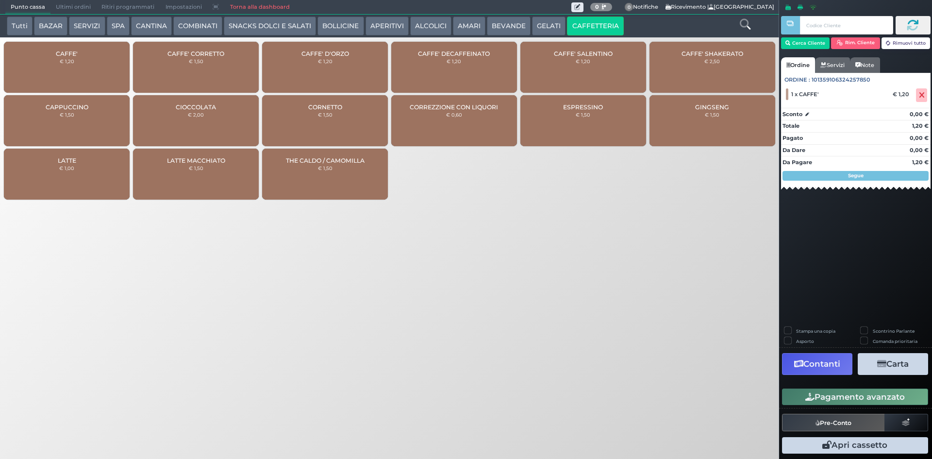
click at [854, 398] on button "Pagamento avanzato" at bounding box center [855, 396] width 146 height 16
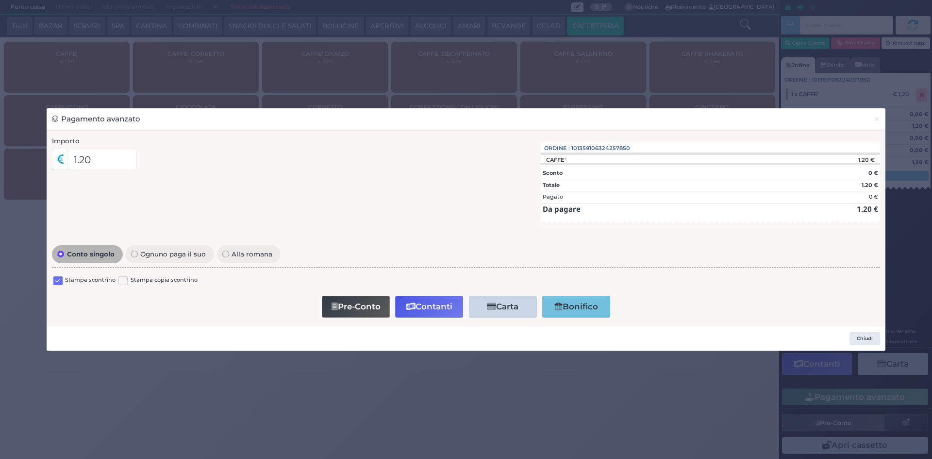
click at [56, 281] on label at bounding box center [57, 280] width 9 height 9
click at [0, 0] on input "checkbox" at bounding box center [0, 0] width 0 height 0
click at [419, 302] on button "Contanti" at bounding box center [429, 306] width 68 height 22
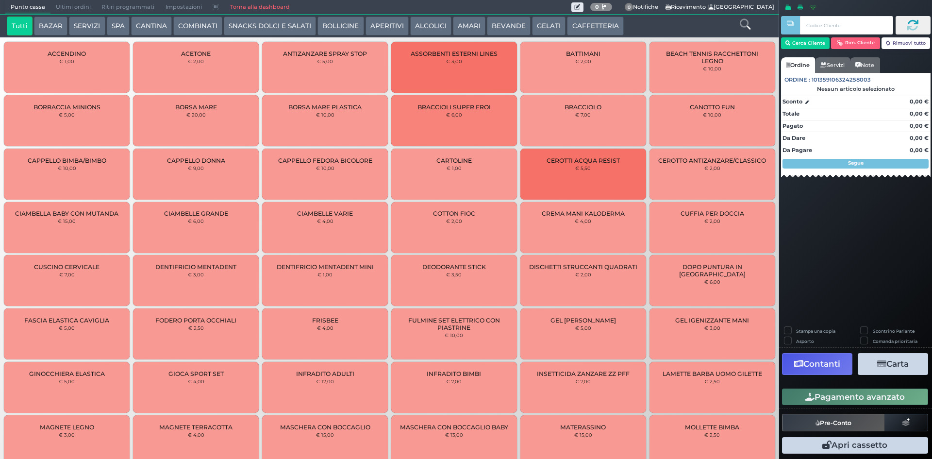
click at [744, 25] on icon at bounding box center [744, 24] width 11 height 11
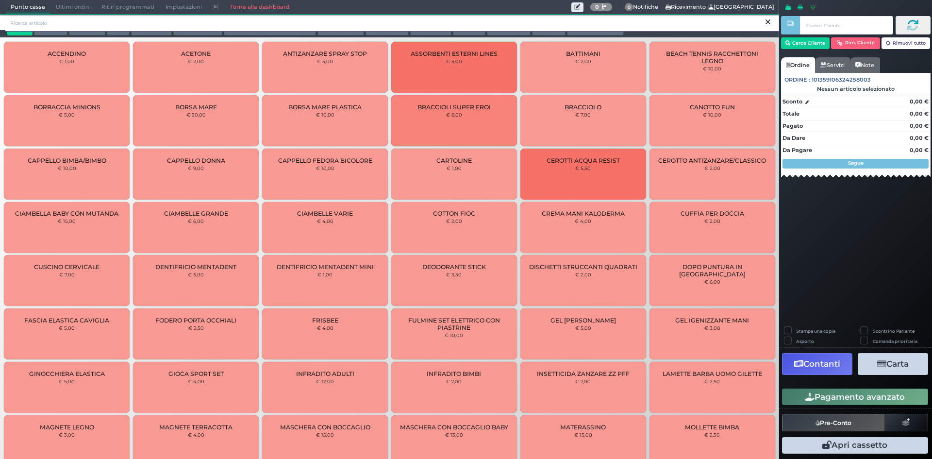
click at [453, 22] on input "search" at bounding box center [391, 23] width 773 height 17
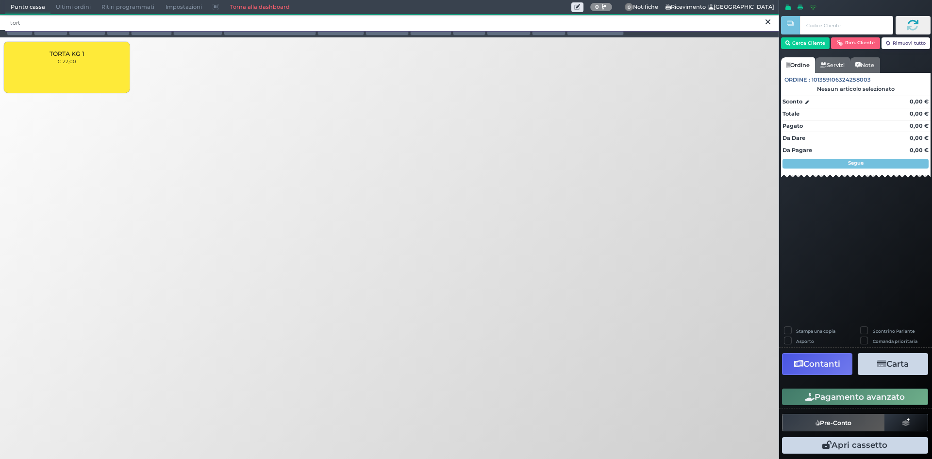
type input "tort"
click at [70, 75] on div "TORTA KG 1 € 22,00" at bounding box center [67, 67] width 126 height 51
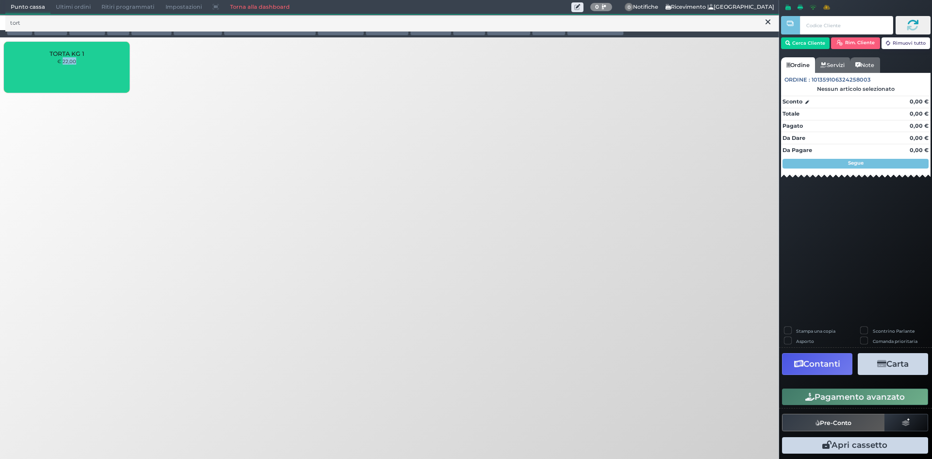
click at [70, 75] on div "TORTA KG 1 € 22,00" at bounding box center [67, 67] width 126 height 51
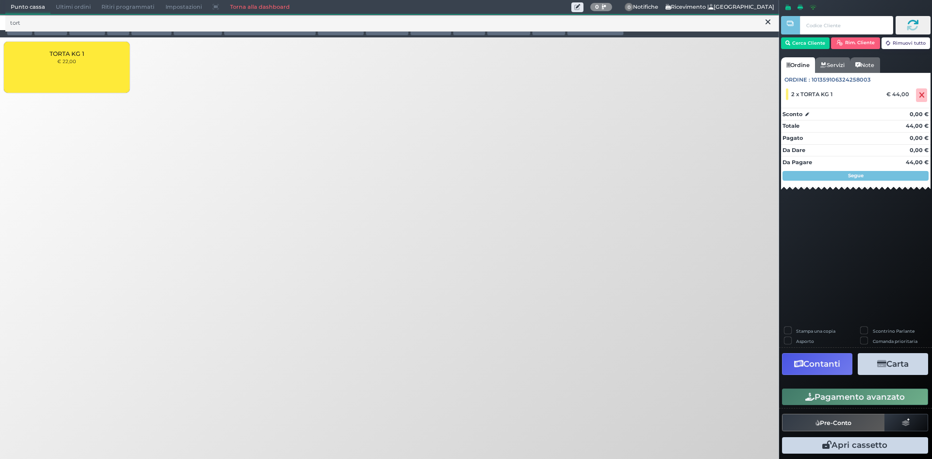
click at [817, 331] on label "Stampa una copia" at bounding box center [815, 331] width 39 height 6
checkbox input "true"
click at [882, 363] on icon "button" at bounding box center [881, 364] width 9 height 8
